Goal: Task Accomplishment & Management: Complete application form

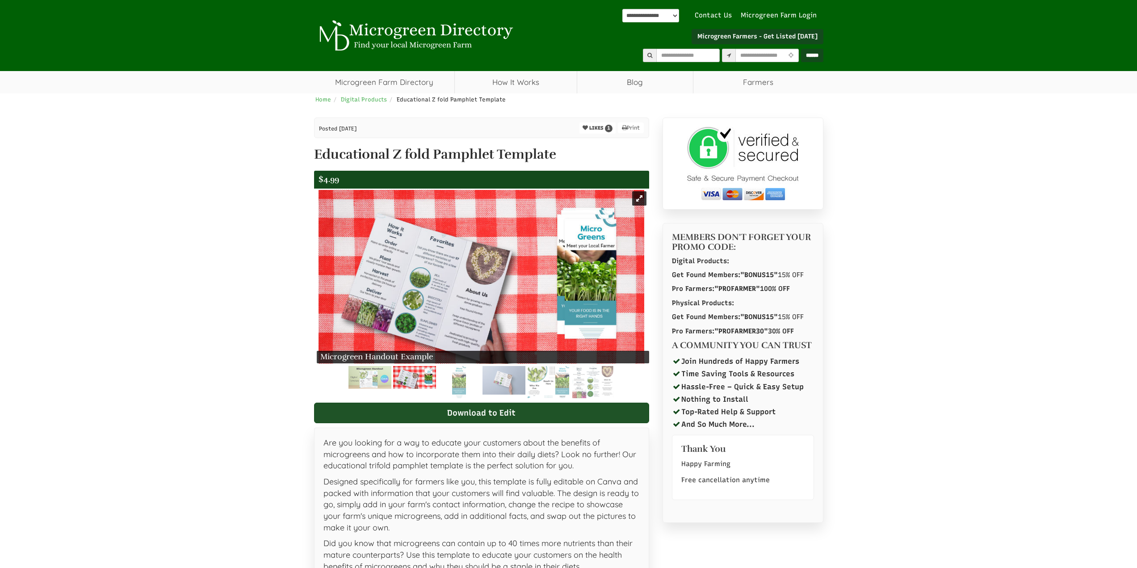
click at [482, 419] on link "Download to Edit" at bounding box center [481, 412] width 335 height 21
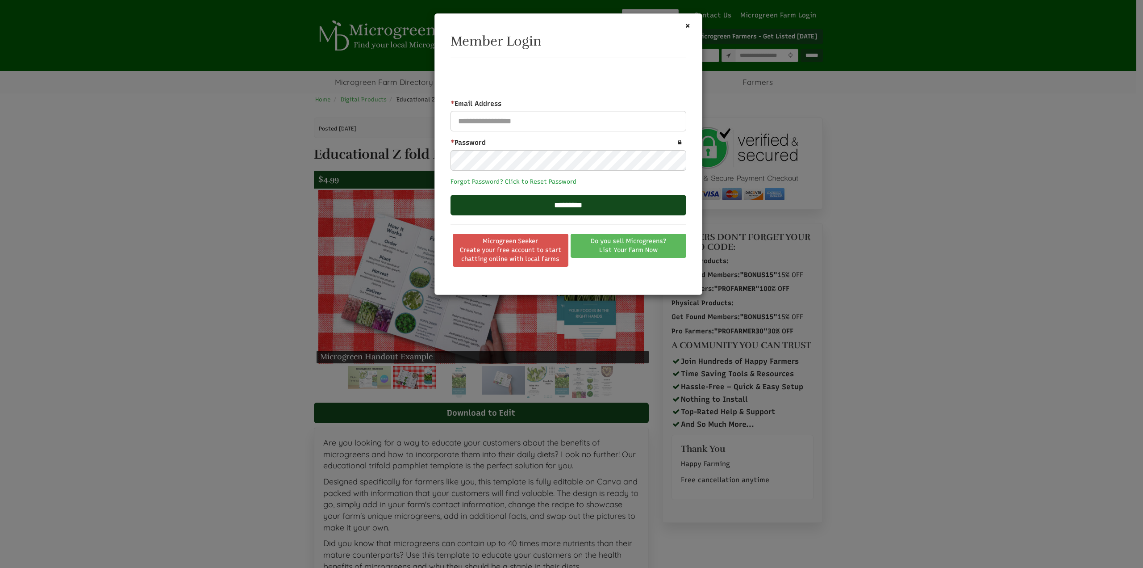
click at [509, 180] on link "Forgot Password? Click to Reset Password" at bounding box center [514, 181] width 126 height 7
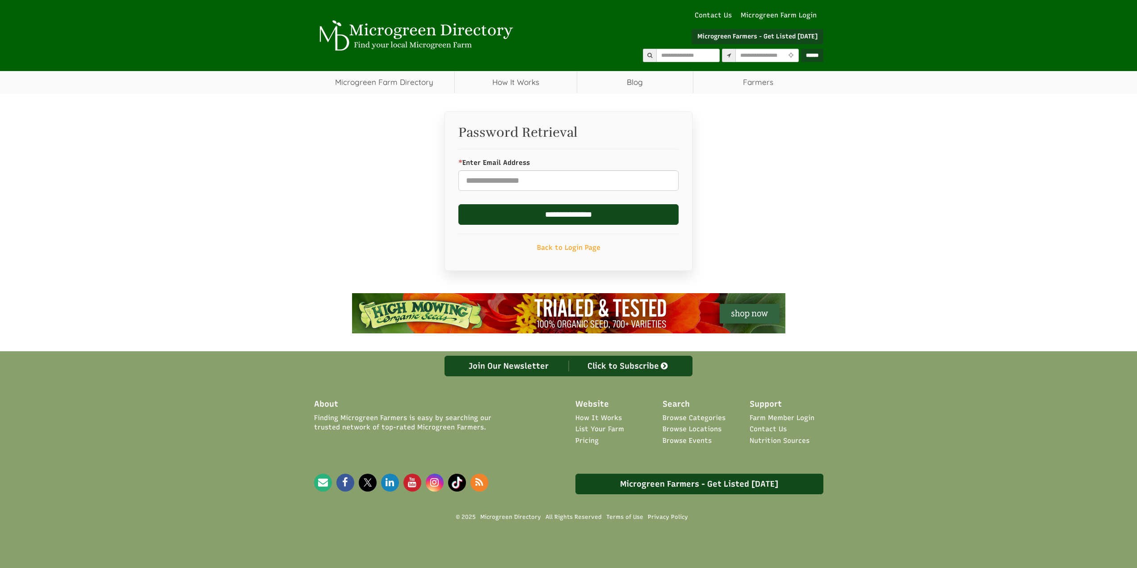
select select "Language Translate Widget"
click at [741, 37] on link "Microgreen Farmers - Get Listed [DATE]" at bounding box center [757, 36] width 132 height 15
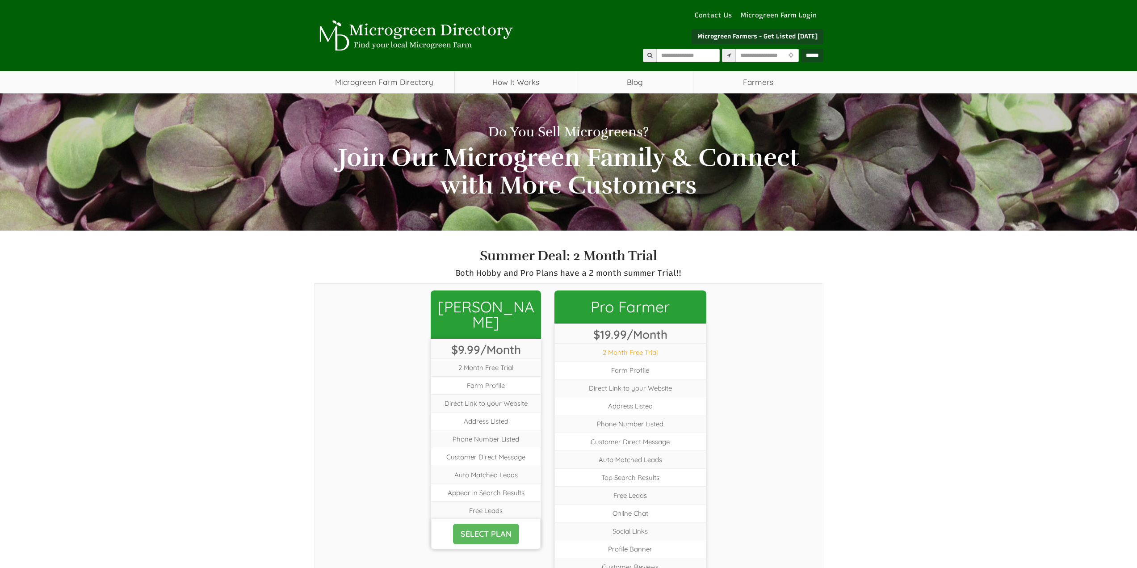
select select "Language Translate Widget"
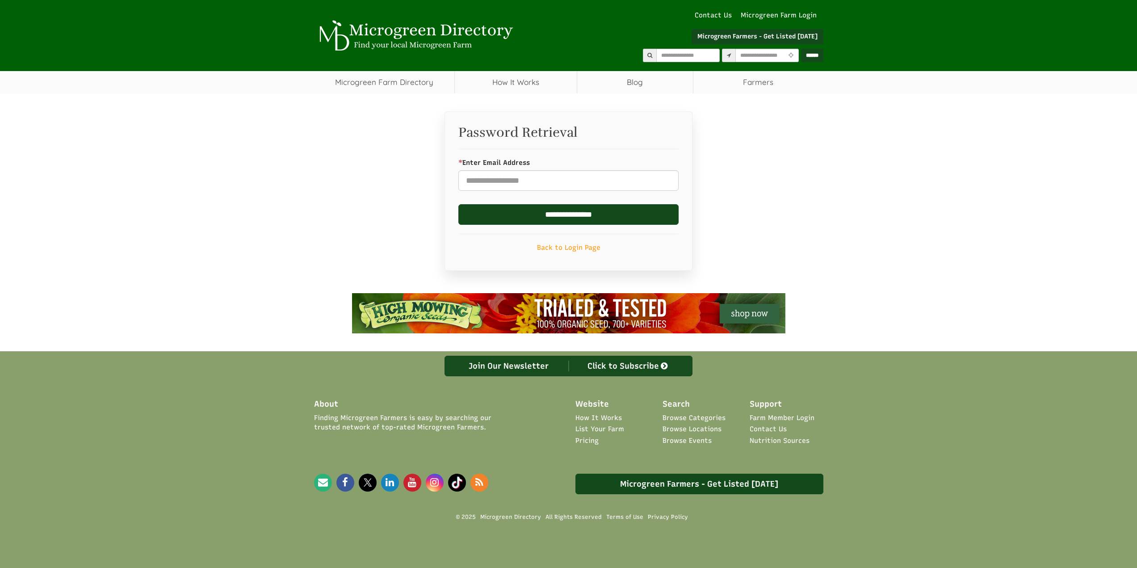
select select "Language Translate Widget"
click at [574, 186] on input "* Enter Email Address" at bounding box center [568, 180] width 220 height 21
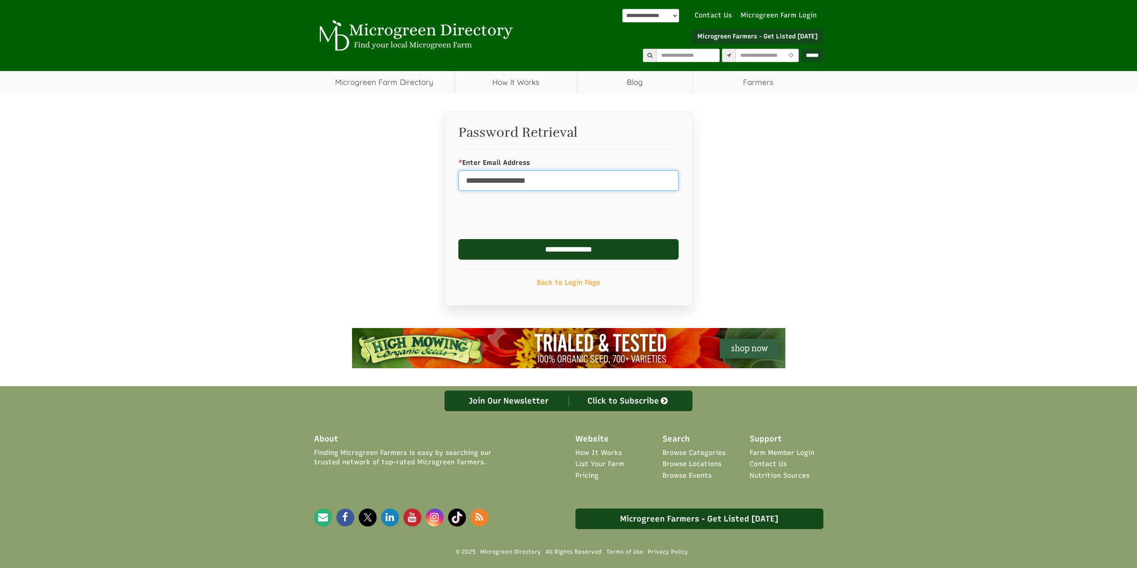
type input "**********"
click at [494, 256] on input "**********" at bounding box center [568, 249] width 220 height 21
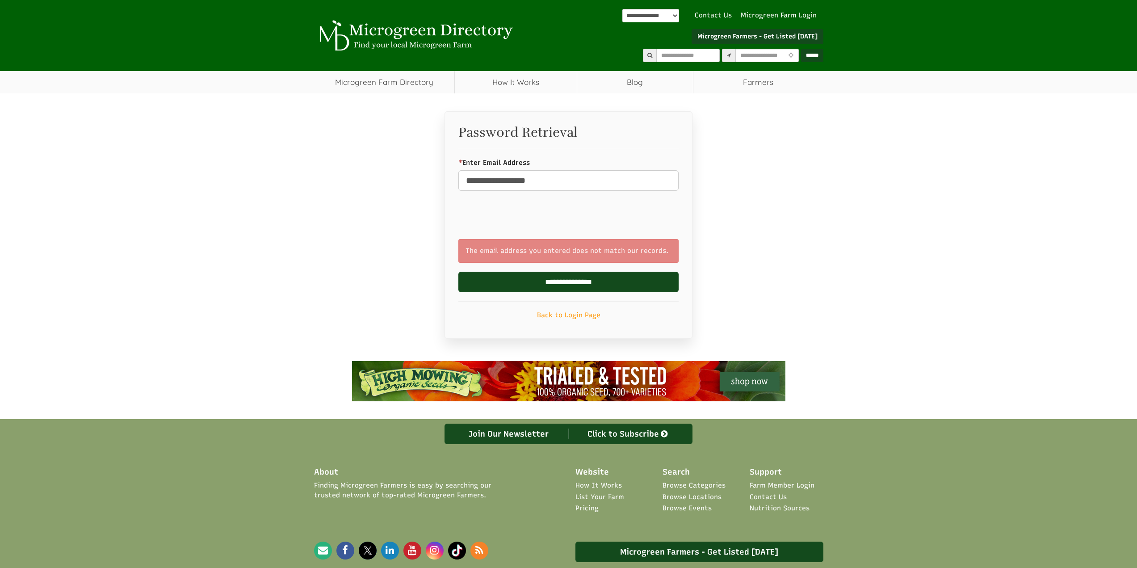
click at [421, 32] on img at bounding box center [414, 35] width 201 height 31
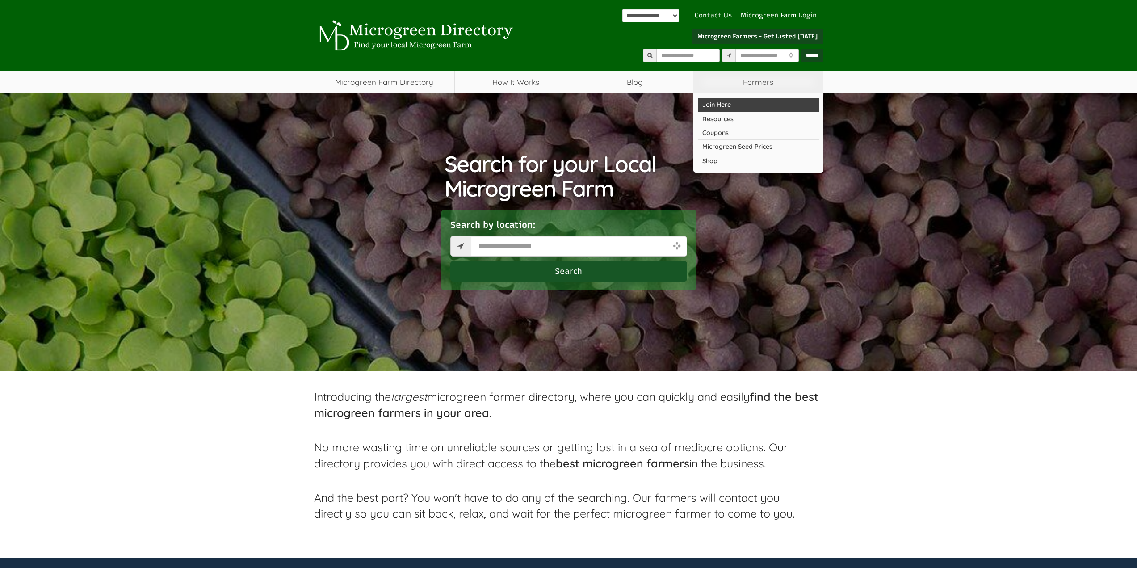
click at [722, 105] on link "Join Here" at bounding box center [758, 105] width 121 height 14
